Goal: Information Seeking & Learning: Find specific fact

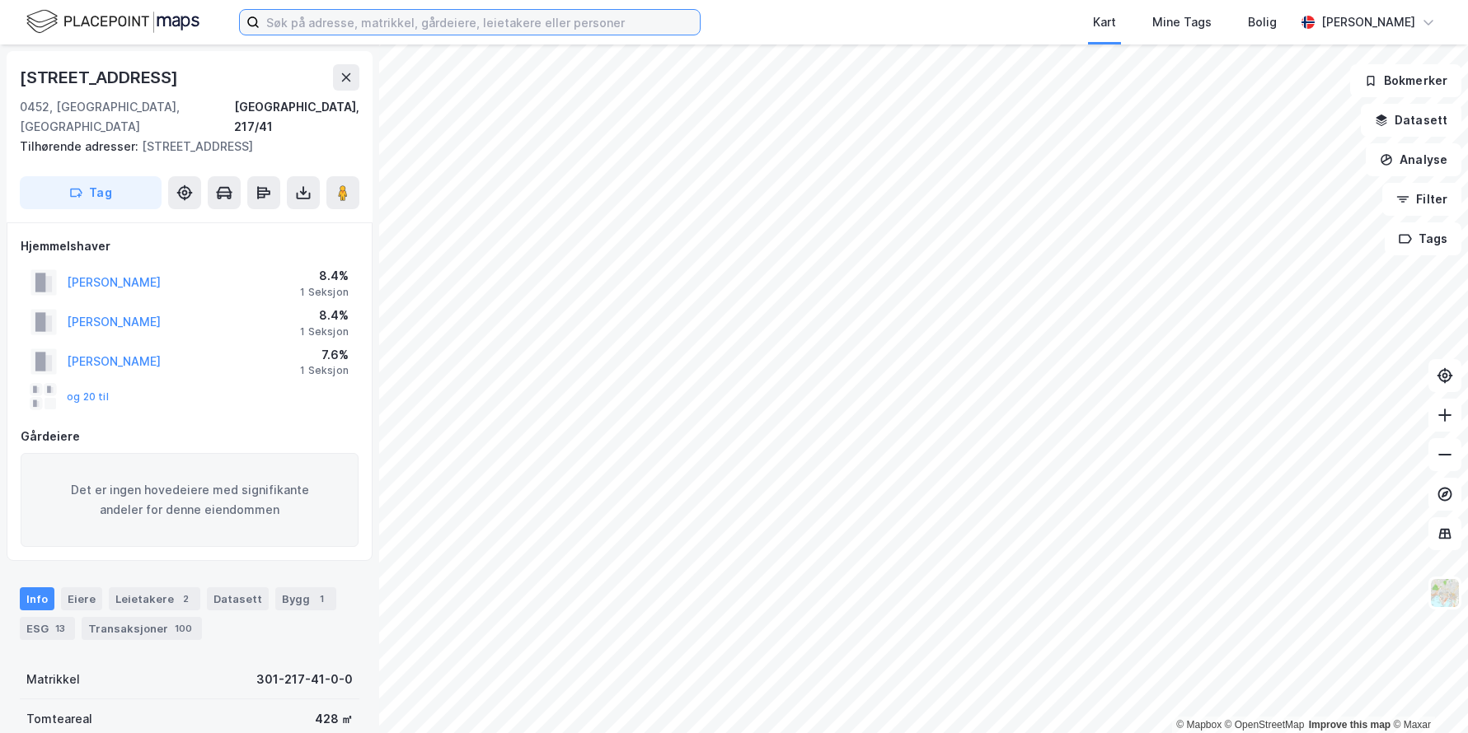
click at [419, 20] on input at bounding box center [480, 22] width 440 height 25
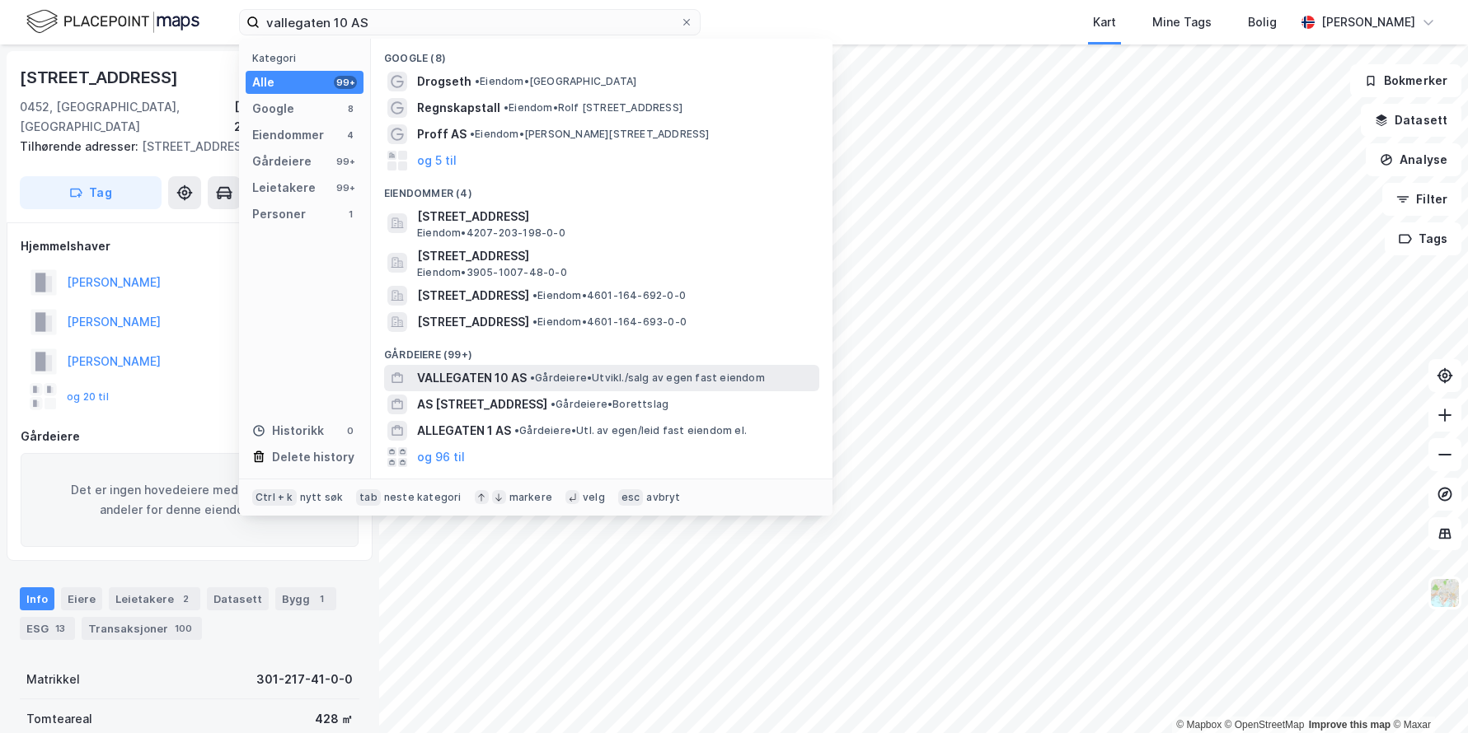
click at [592, 377] on span "• Gårdeiere • [GEOGRAPHIC_DATA]/salg av egen fast eiendom" at bounding box center [647, 378] width 235 height 13
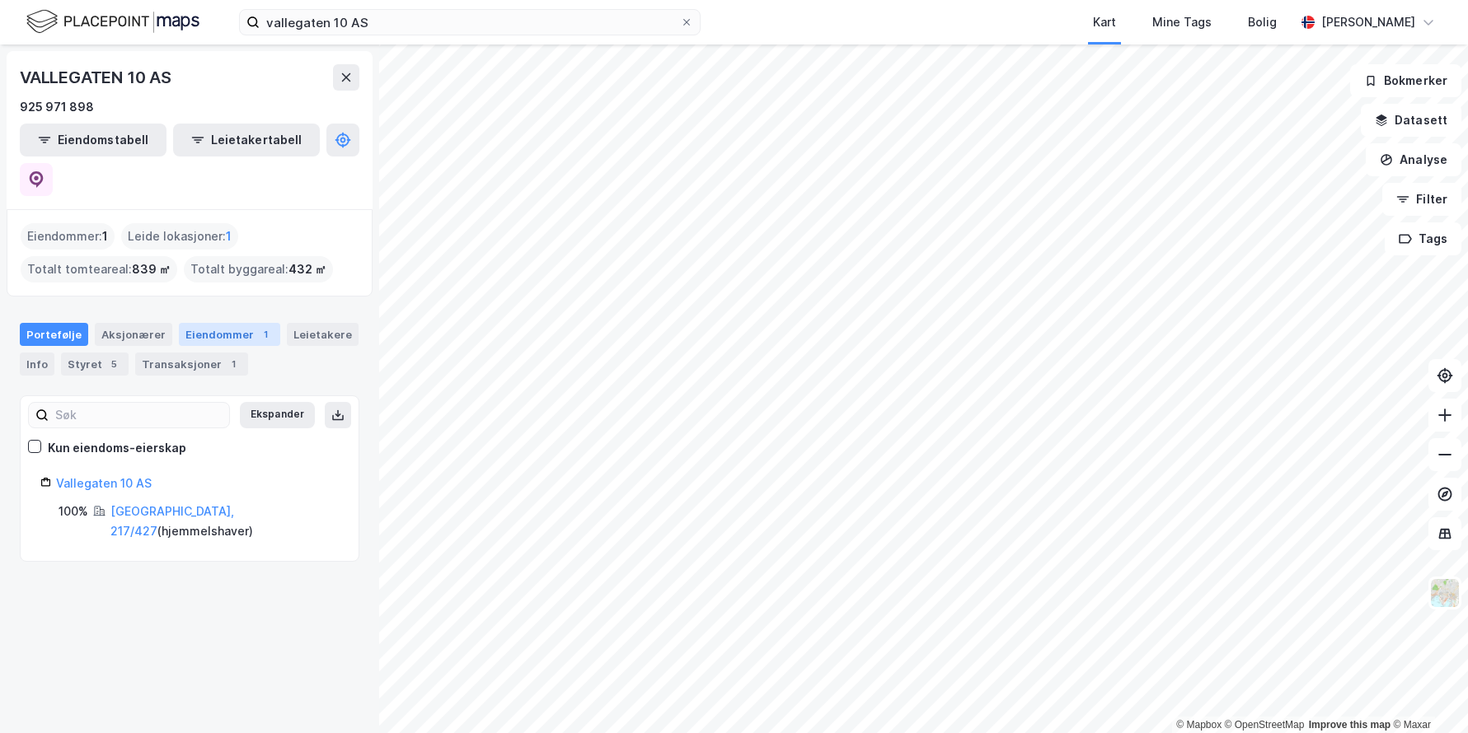
click at [216, 323] on div "Eiendommer 1" at bounding box center [229, 334] width 101 height 23
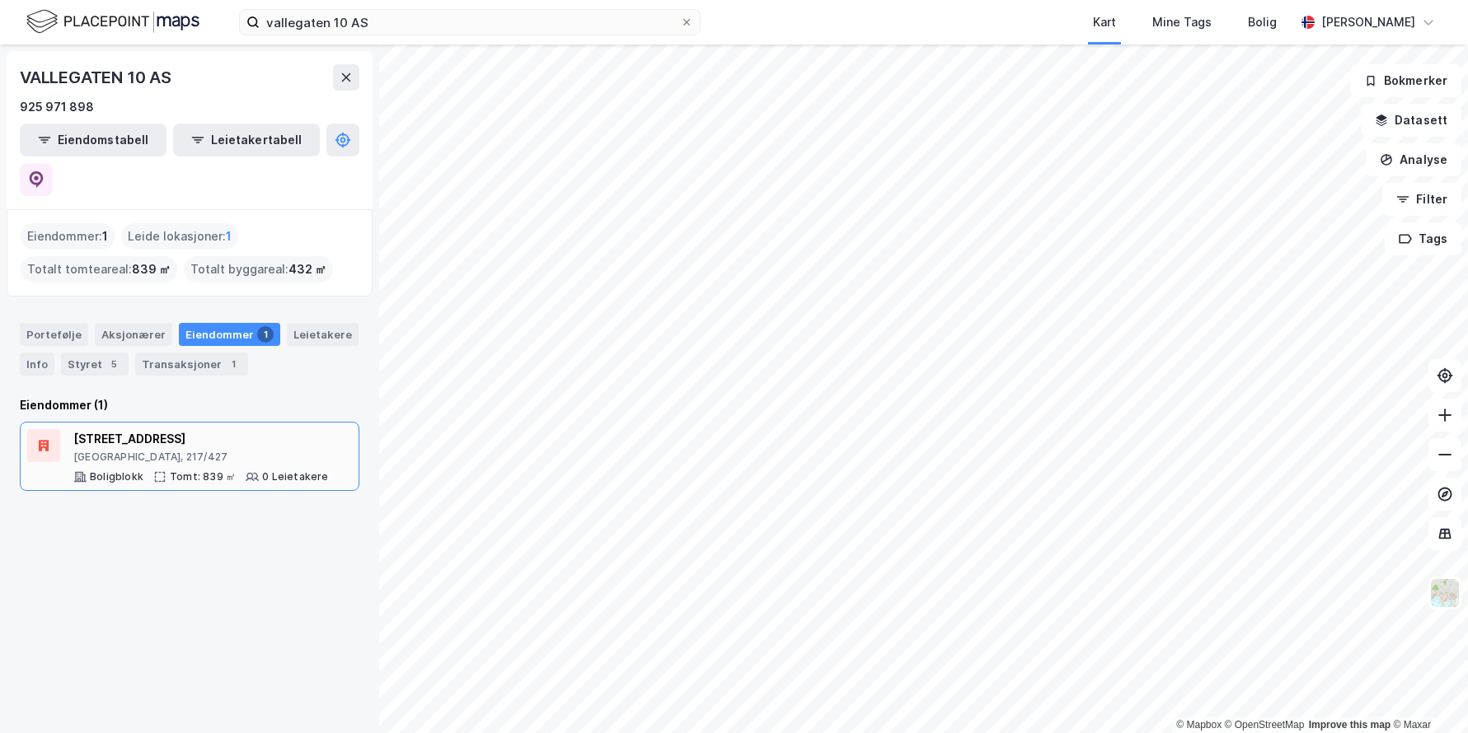
click at [102, 429] on div "[STREET_ADDRESS]" at bounding box center [200, 439] width 255 height 20
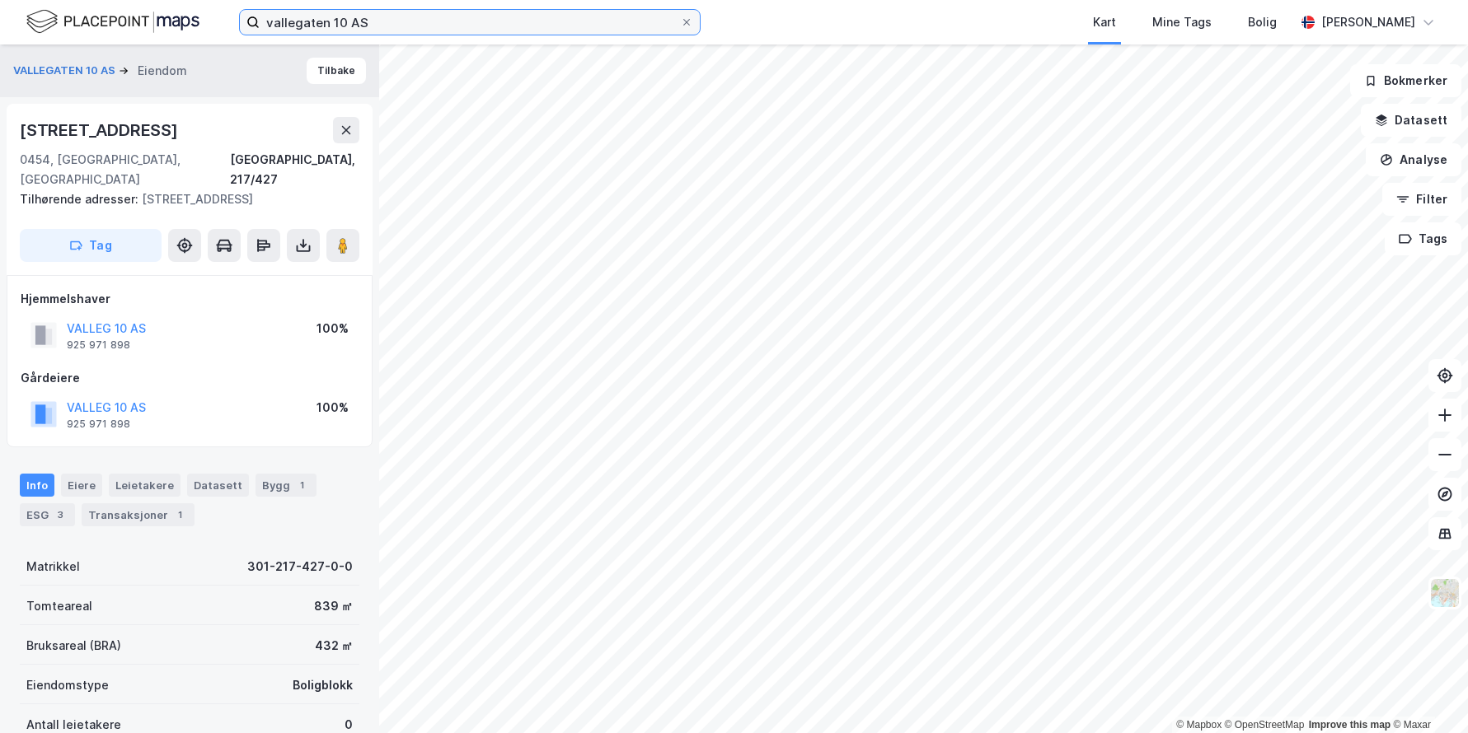
click at [358, 26] on input "vallegaten 10 AS" at bounding box center [470, 22] width 420 height 25
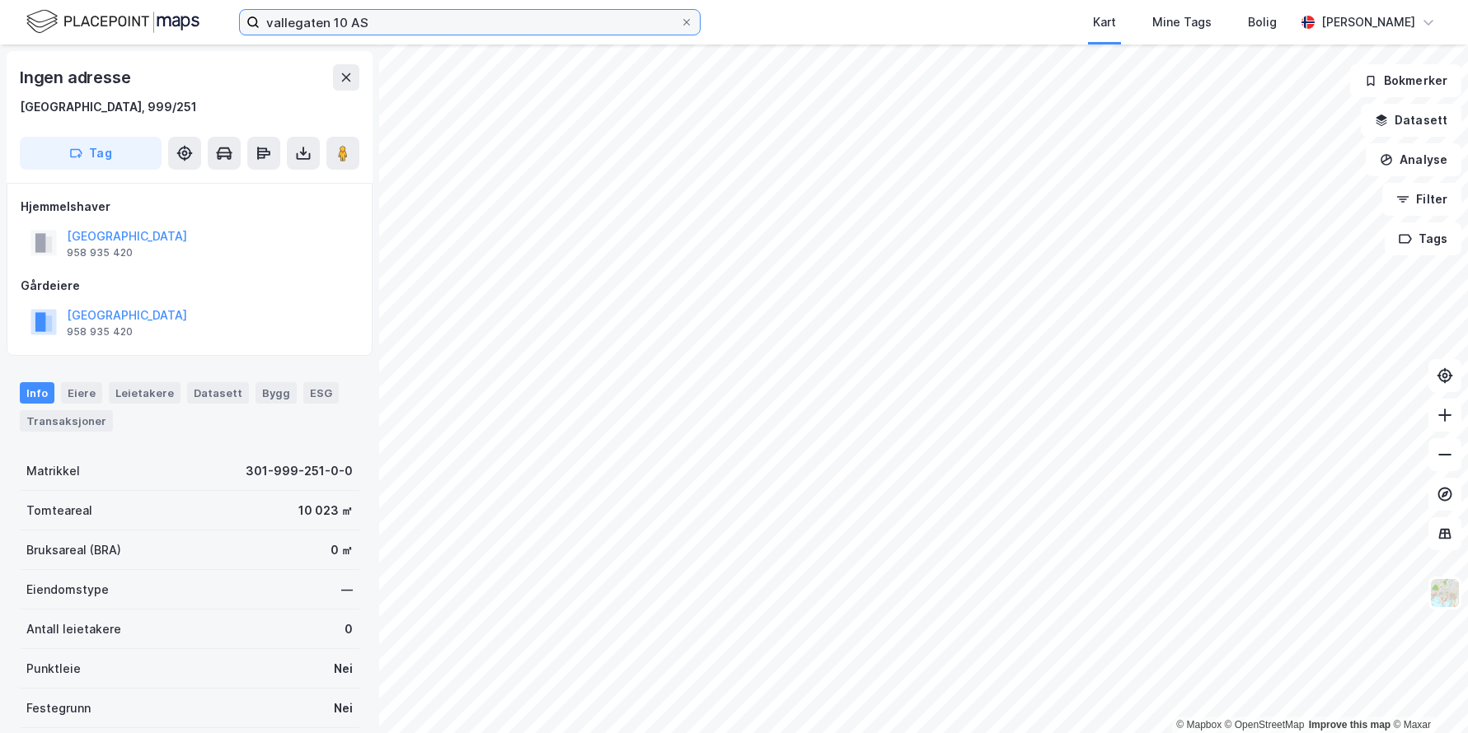
click at [376, 17] on input "vallegaten 10 AS" at bounding box center [470, 22] width 420 height 25
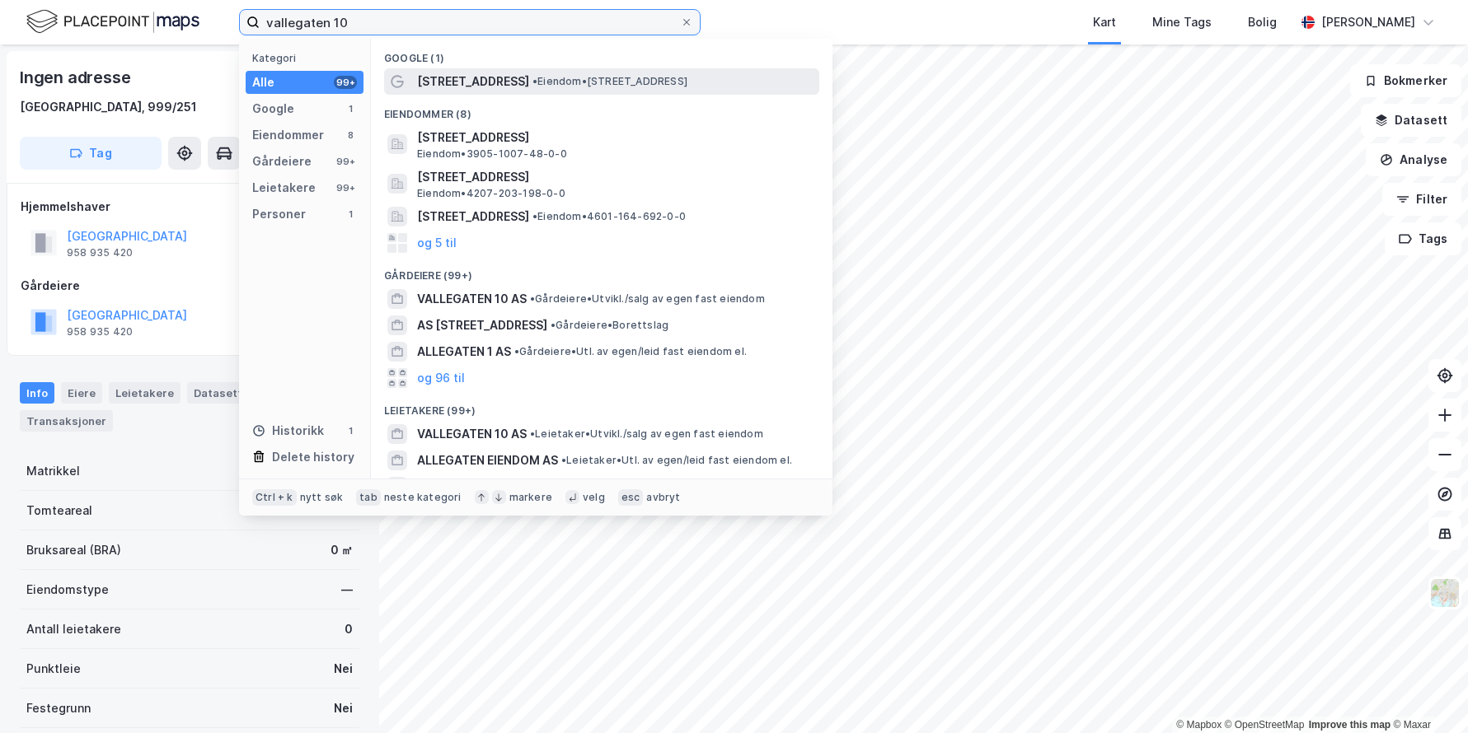
type input "vallegaten 10"
click at [457, 83] on span "[STREET_ADDRESS]" at bounding box center [473, 82] width 112 height 20
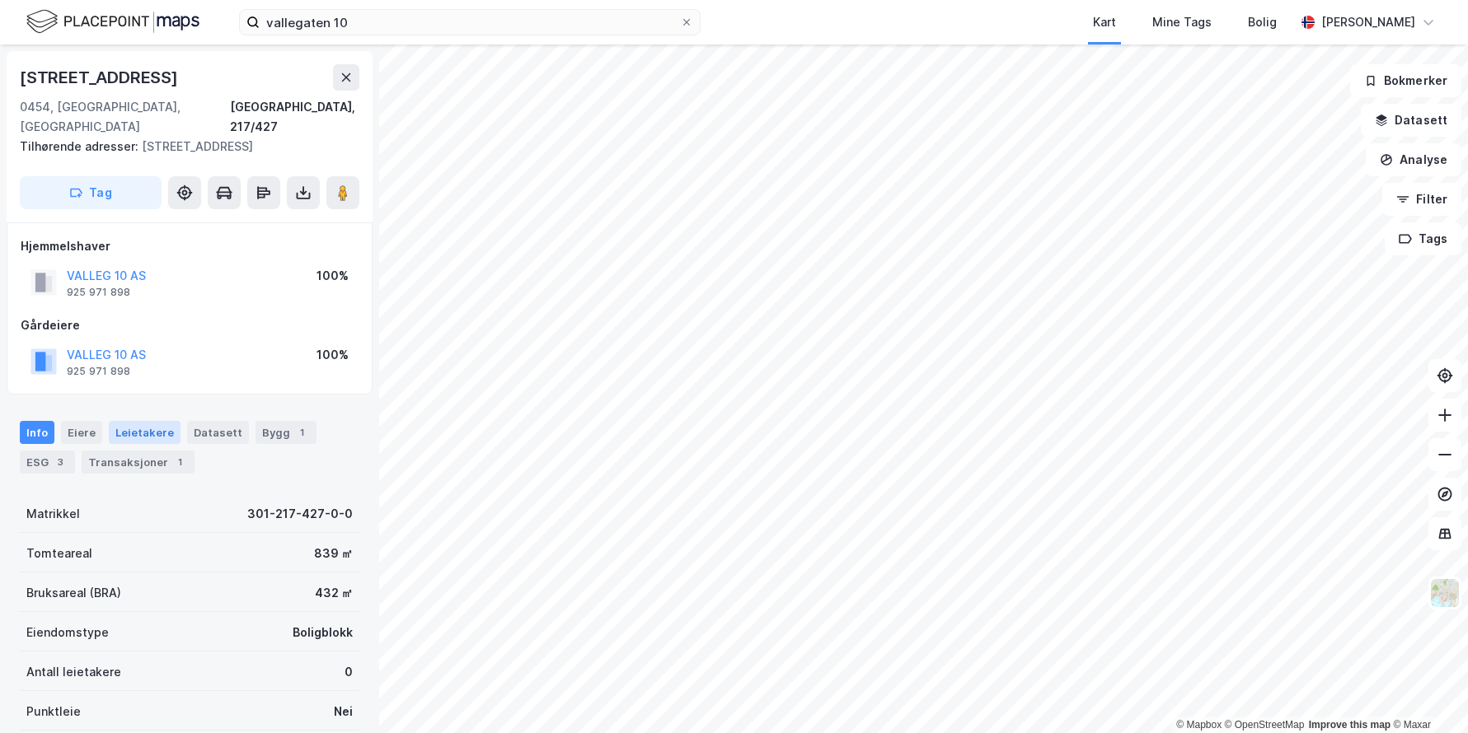
click at [145, 421] on div "Leietakere" at bounding box center [145, 432] width 72 height 23
